Goal: Check status

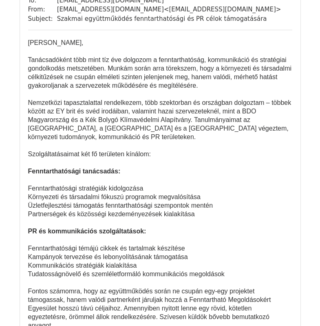
scroll to position [12697, 0]
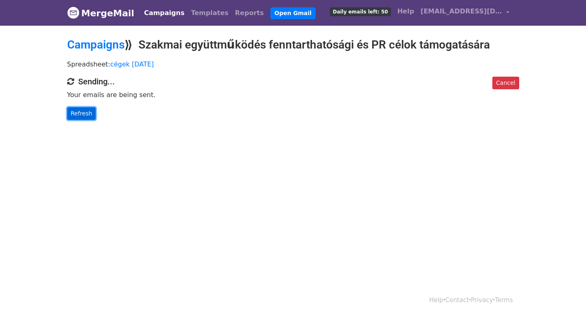
click at [74, 116] on link "Refresh" at bounding box center [81, 113] width 29 height 13
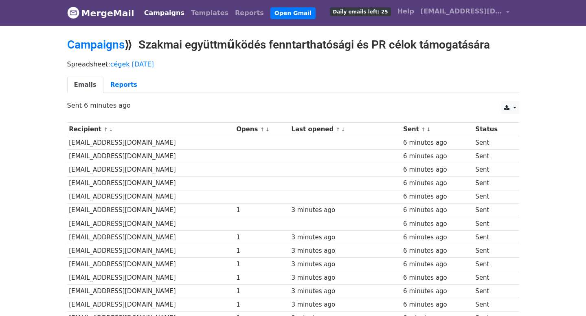
click at [265, 131] on link "↑" at bounding box center [262, 129] width 4 height 6
click at [270, 130] on link "↓" at bounding box center [268, 129] width 4 height 6
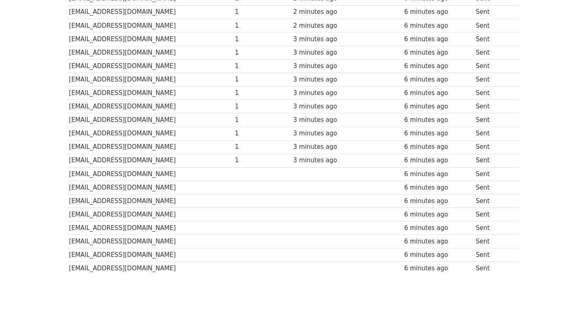
scroll to position [229, 0]
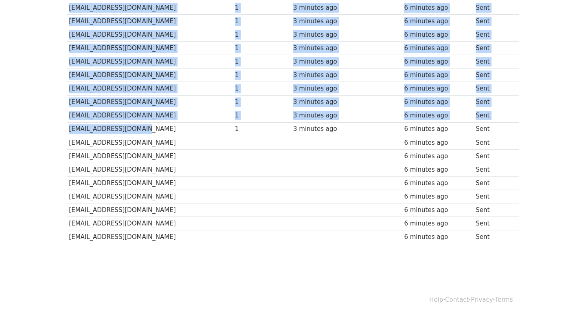
drag, startPoint x: 51, startPoint y: 142, endPoint x: 141, endPoint y: 134, distance: 91.2
click at [141, 134] on body "MergeMail Campaigns Templates Reports Open Gmail Daily emails left: 25 Help kar…" at bounding box center [293, 27] width 586 height 512
copy div "Recipient ↑ ↓ Opens ↑ ↓ Last opened ↑ ↓ Sent ↑ ↓ Status info@zoldvaros.hu 2 1 m…"
click at [269, 251] on body "MergeMail Campaigns Templates Reports Open Gmail Daily emails left: 25 Help kar…" at bounding box center [293, 27] width 586 height 512
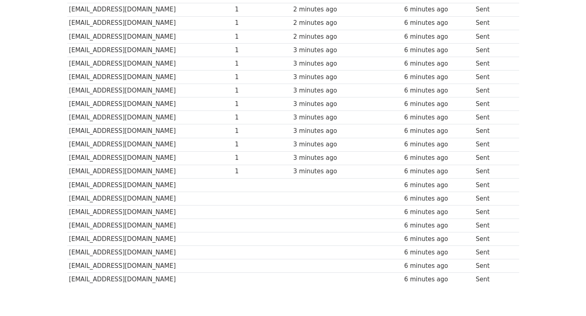
scroll to position [0, 0]
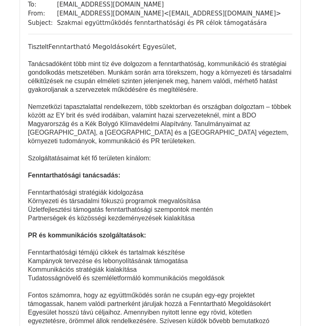
scroll to position [12611, 0]
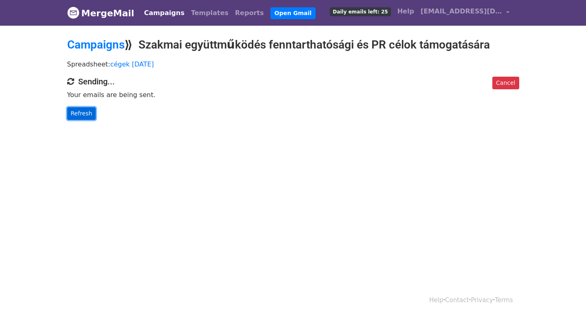
click at [86, 113] on link "Refresh" at bounding box center [81, 113] width 29 height 13
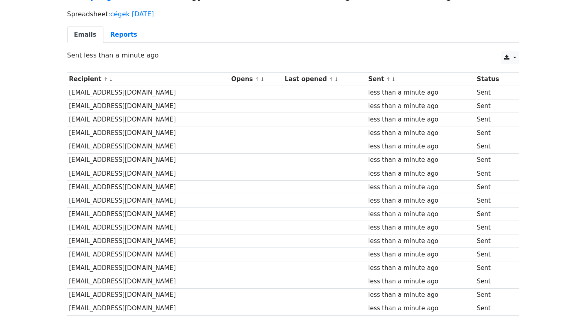
scroll to position [39, 0]
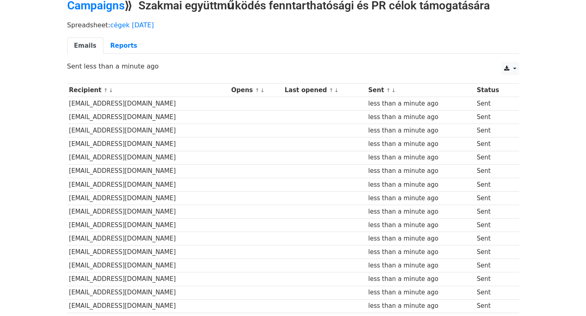
click at [265, 89] on link "↓" at bounding box center [262, 90] width 4 height 6
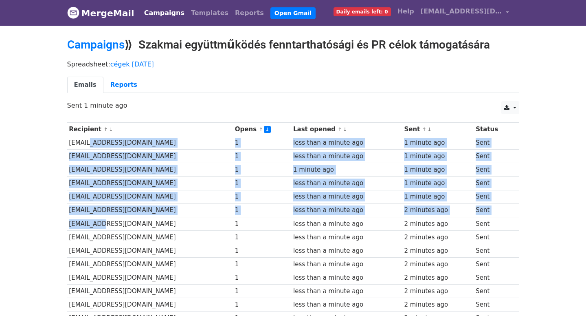
drag, startPoint x: 86, startPoint y: 142, endPoint x: 97, endPoint y: 219, distance: 78.3
click at [97, 219] on tbody "Recipient ↑ ↓ Opens ↑ ↓ Last opened ↑ ↓ Sent ↑ ↓ Status [EMAIL_ADDRESS][DOMAIN_…" at bounding box center [293, 298] width 452 height 350
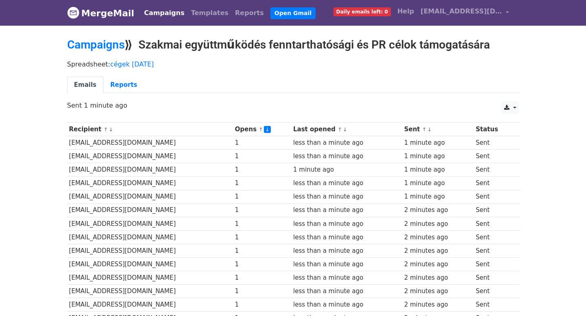
click at [40, 154] on body "MergeMail Campaigns Templates Reports Open Gmail Daily emails left: 0 Help [EMA…" at bounding box center [293, 256] width 586 height 512
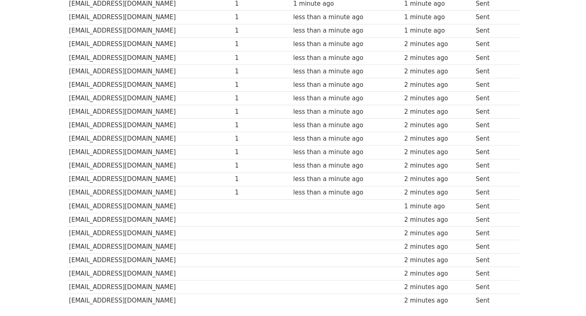
scroll to position [229, 0]
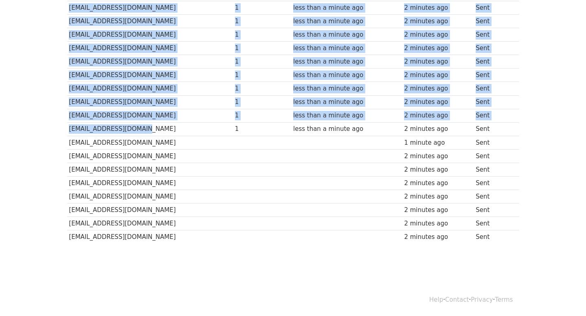
drag, startPoint x: 42, startPoint y: 153, endPoint x: 176, endPoint y: 130, distance: 135.7
click at [176, 130] on body "MergeMail Campaigns Templates Reports Open Gmail Daily emails left: 0 Help [EMA…" at bounding box center [293, 27] width 586 height 512
copy div "Loremipsu ↑ ↓ Dolor ↑ ↓ Sita consec ↑ ↓ Adip ↑ ↓ Elitse doeiusmod@temporincidid…"
